Goal: Navigation & Orientation: Find specific page/section

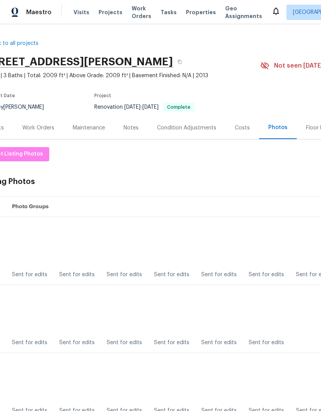
scroll to position [0, 18]
click at [132, 130] on div "Notes" at bounding box center [131, 128] width 15 height 8
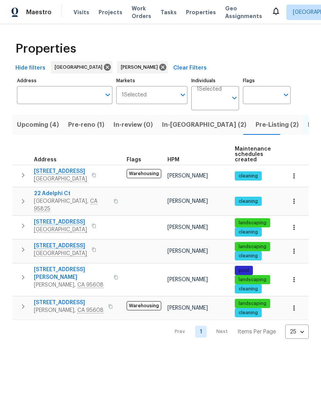
click at [55, 300] on span "[STREET_ADDRESS]" at bounding box center [69, 303] width 70 height 8
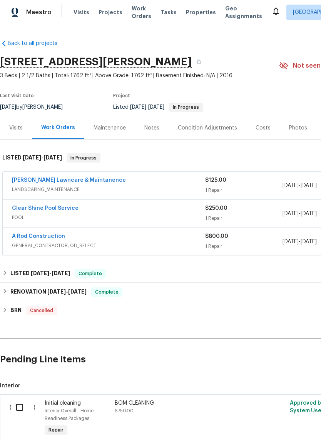
click at [298, 130] on div "Photos" at bounding box center [298, 128] width 18 height 8
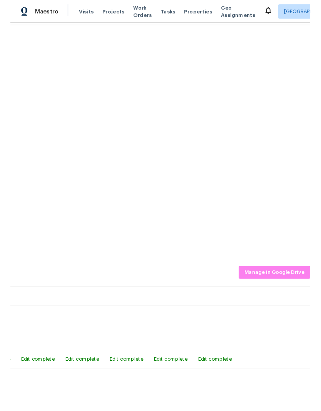
scroll to position [143, 114]
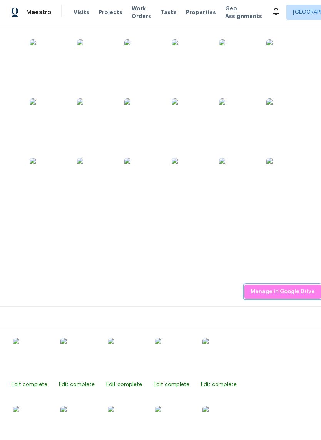
click at [302, 292] on span "Manage in Google Drive" at bounding box center [282, 292] width 64 height 10
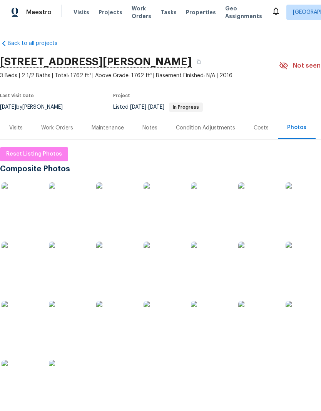
scroll to position [0, 0]
click at [198, 63] on button "button" at bounding box center [198, 62] width 14 height 14
click at [199, 60] on button "button" at bounding box center [198, 62] width 14 height 14
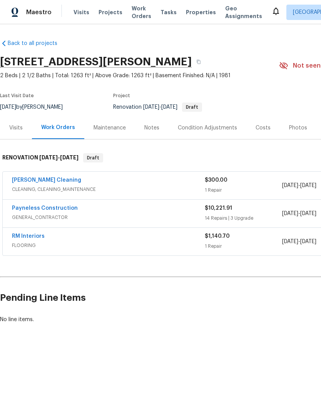
click at [205, 59] on button "button" at bounding box center [198, 62] width 14 height 14
